Goal: Information Seeking & Learning: Learn about a topic

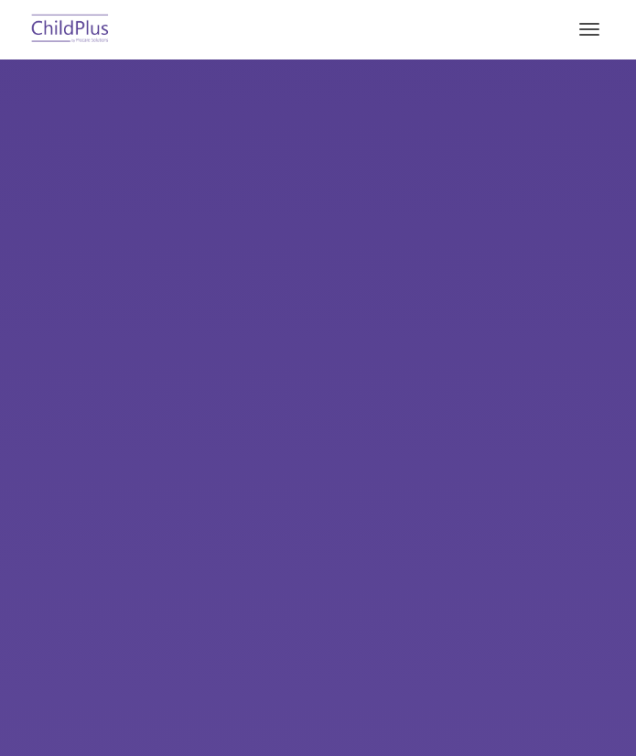
select select "MEDIUM"
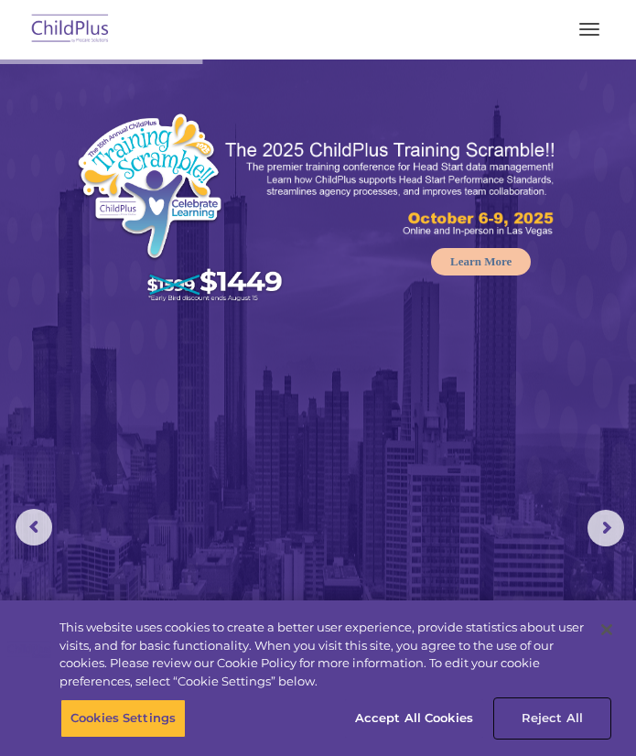
click at [547, 726] on button "Reject All" at bounding box center [552, 718] width 114 height 38
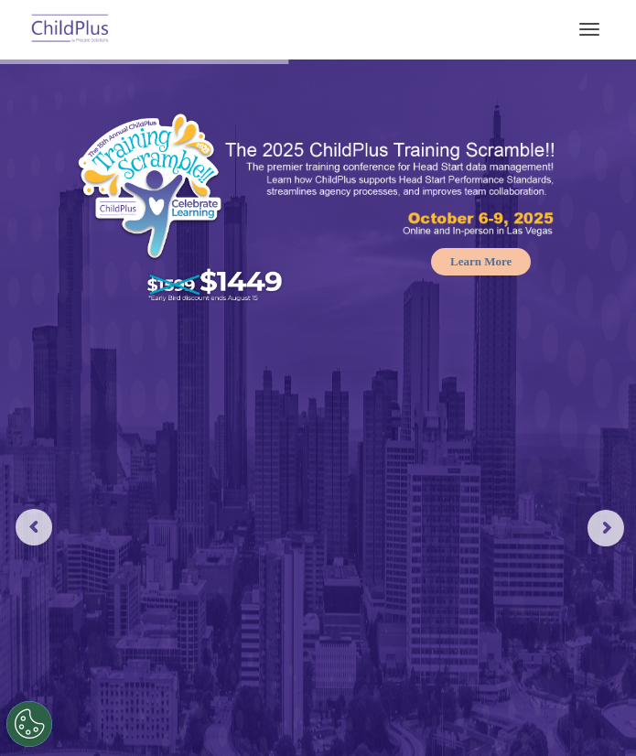
click at [584, 24] on span "button" at bounding box center [589, 24] width 20 height 2
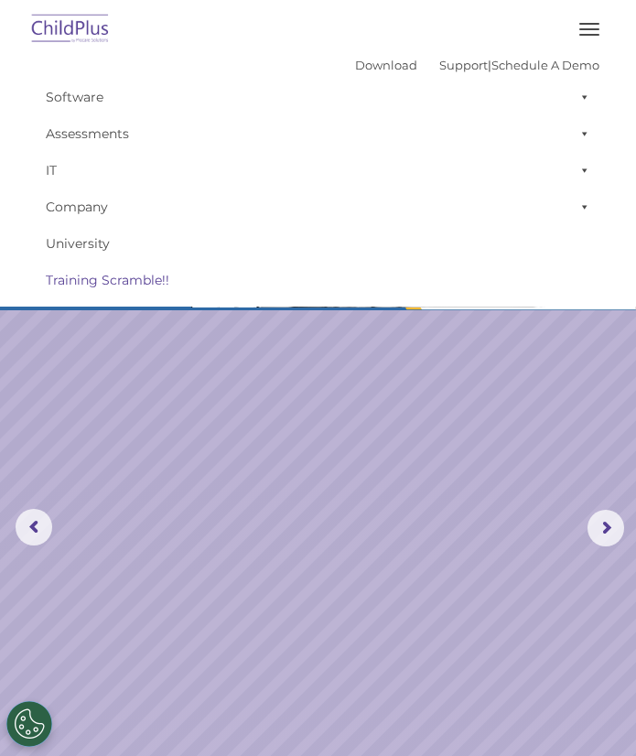
click at [583, 283] on link "Training Scramble!!" at bounding box center [318, 280] width 563 height 37
click at [589, 35] on span "button" at bounding box center [589, 35] width 20 height 2
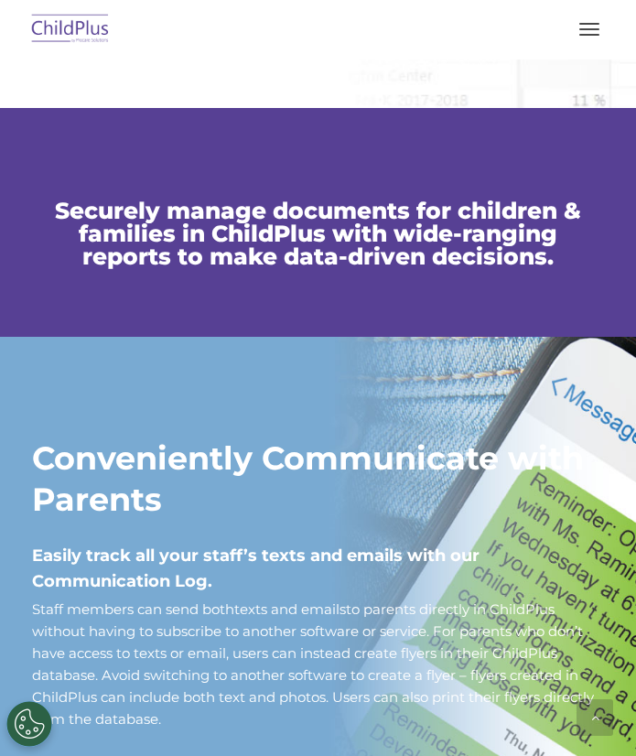
scroll to position [916, 0]
